Goal: Task Accomplishment & Management: Use online tool/utility

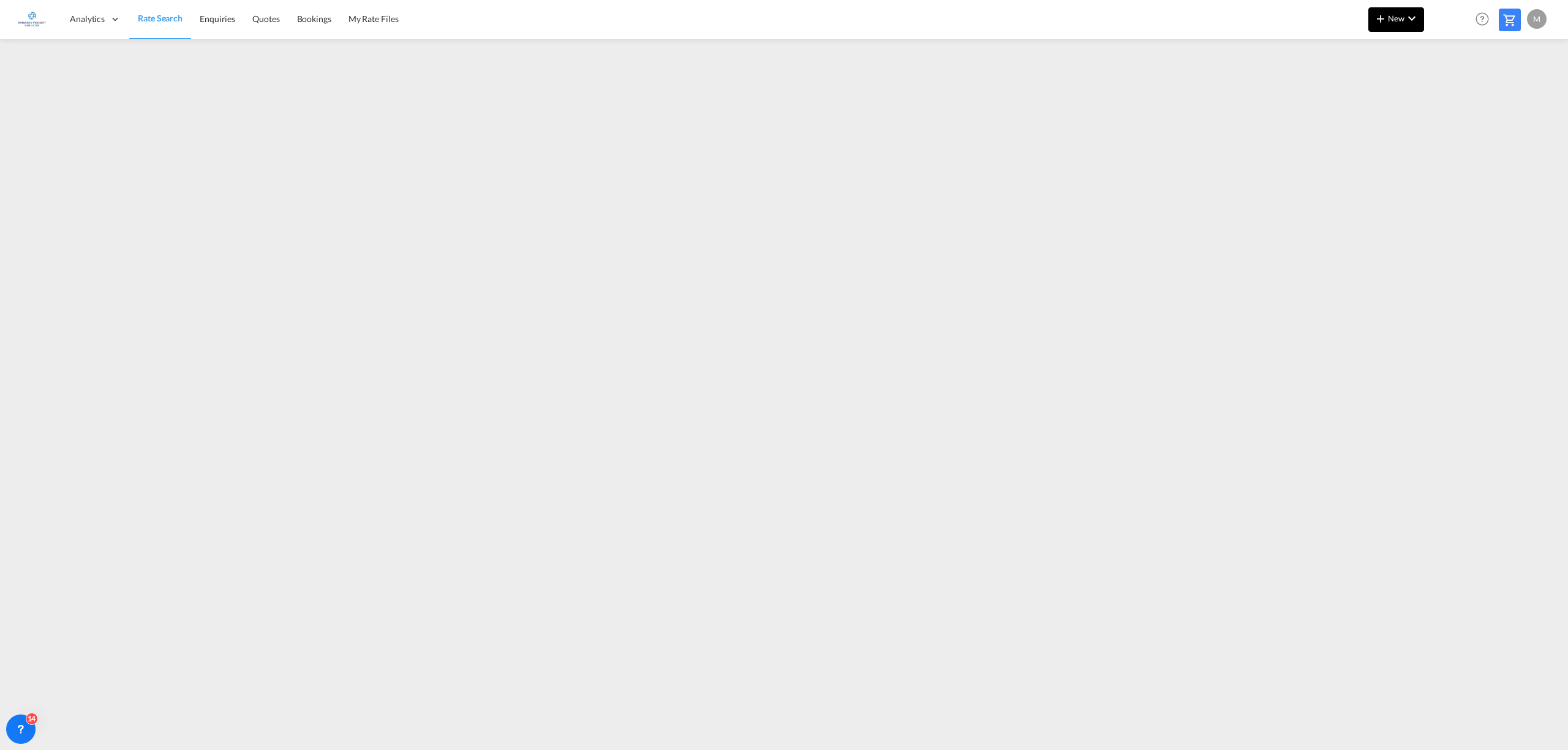
click at [1387, 24] on md-icon "icon-plus 400-fg" at bounding box center [1380, 18] width 15 height 15
click at [1480, 93] on div "Ratesheet" at bounding box center [1463, 91] width 46 height 31
click at [1382, 20] on md-icon "icon-plus 400-fg" at bounding box center [1380, 18] width 15 height 15
click at [1449, 85] on span "Ratesheet" at bounding box center [1446, 92] width 14 height 24
